Goal: Task Accomplishment & Management: Use online tool/utility

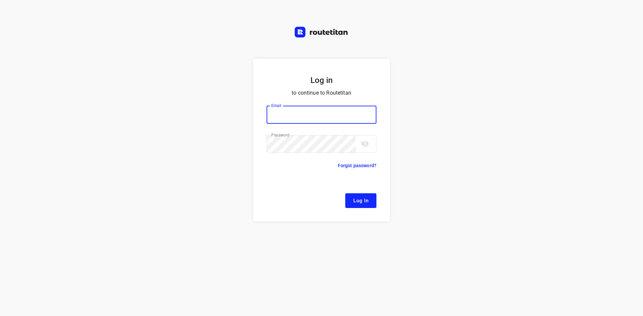
type input "[EMAIL_ADDRESS][DOMAIN_NAME]"
click at [339, 195] on div "Log In" at bounding box center [321, 200] width 110 height 15
click at [349, 197] on button "Log In" at bounding box center [360, 200] width 31 height 15
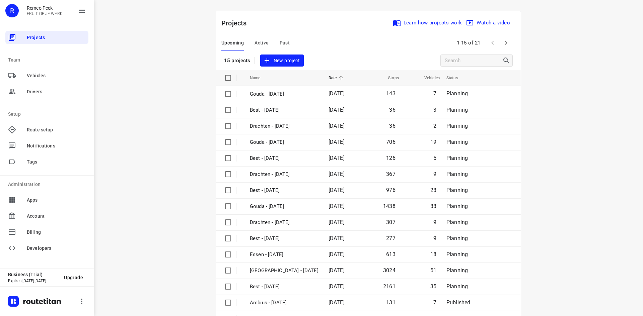
click at [279, 48] on button "Past" at bounding box center [284, 43] width 10 height 16
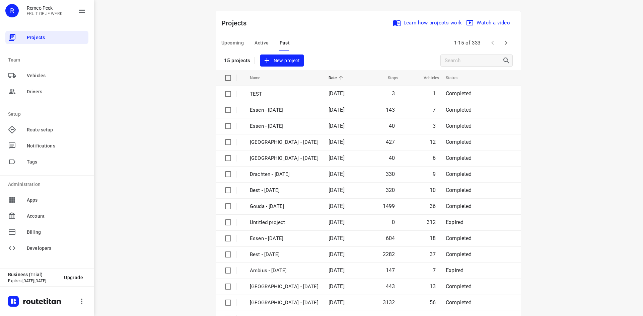
click at [263, 41] on span "Active" at bounding box center [261, 43] width 14 height 8
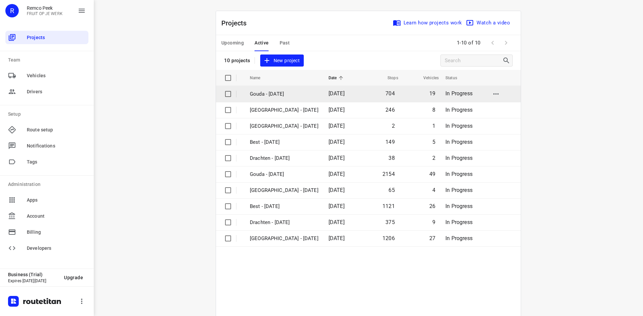
click at [281, 93] on p "Gouda - [DATE]" at bounding box center [284, 94] width 69 height 8
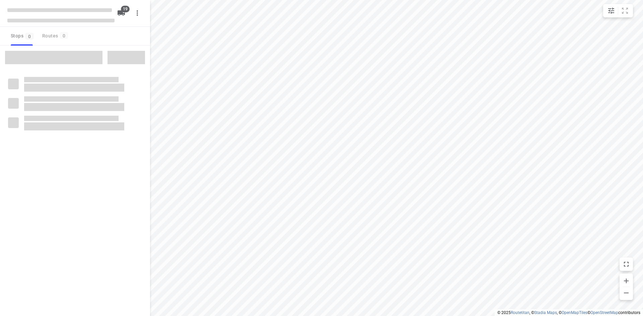
checkbox input "true"
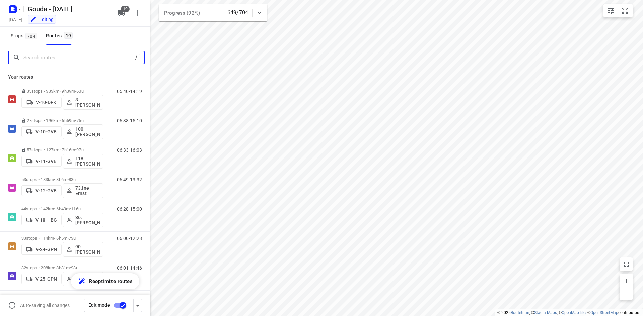
click at [112, 62] on input "Search routes" at bounding box center [77, 58] width 109 height 10
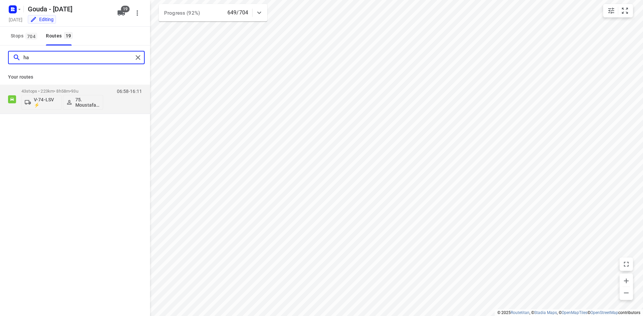
type input "h"
type input "jay"
click at [114, 103] on div "06:05-16:12" at bounding box center [124, 101] width 33 height 24
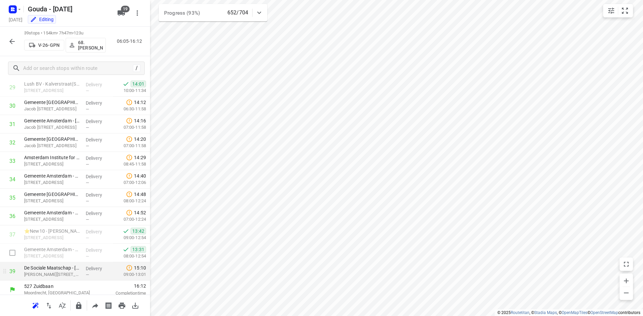
scroll to position [555, 0]
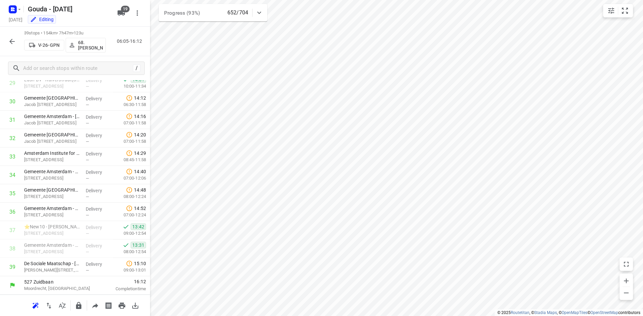
click at [11, 40] on icon "button" at bounding box center [11, 41] width 5 height 5
